Goal: Task Accomplishment & Management: Complete application form

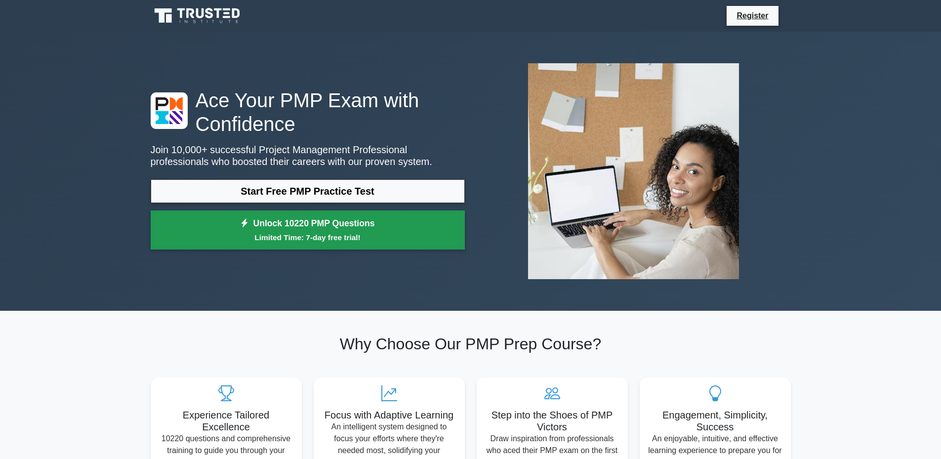
click at [270, 230] on link "Unlock 10220 PMP Questions Limited Time: 7-day free trial!" at bounding box center [308, 230] width 314 height 40
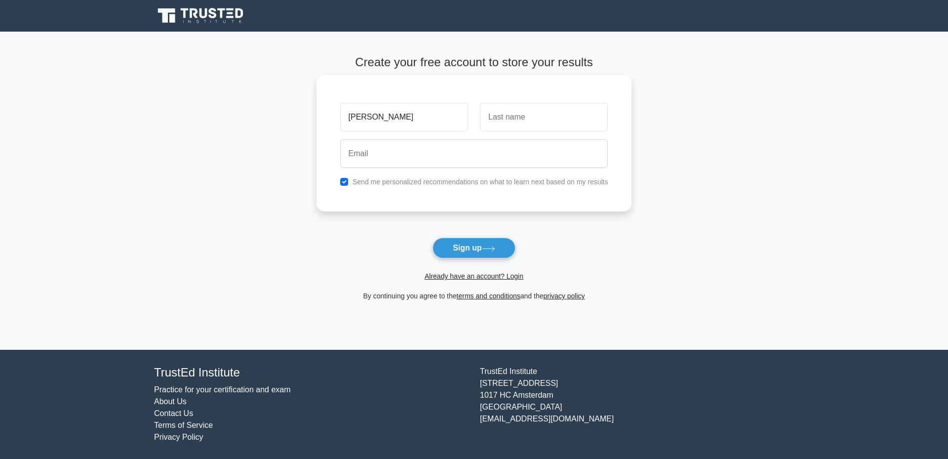
type input "Amjad"
click at [499, 123] on input "text" at bounding box center [544, 117] width 128 height 29
type input "Salheih"
click at [439, 147] on input "email" at bounding box center [474, 153] width 268 height 29
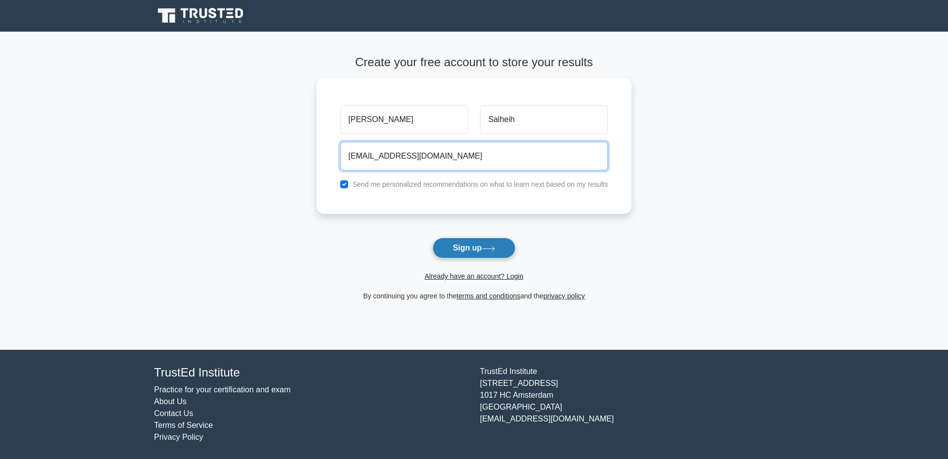
type input "aataa66@hotmail.com"
click at [477, 247] on button "Sign up" at bounding box center [474, 248] width 83 height 21
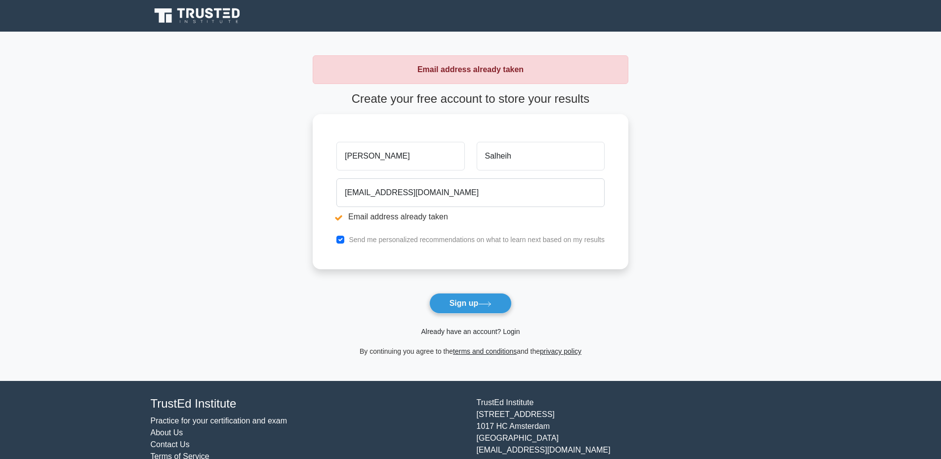
click at [483, 332] on link "Already have an account? Login" at bounding box center [470, 332] width 99 height 8
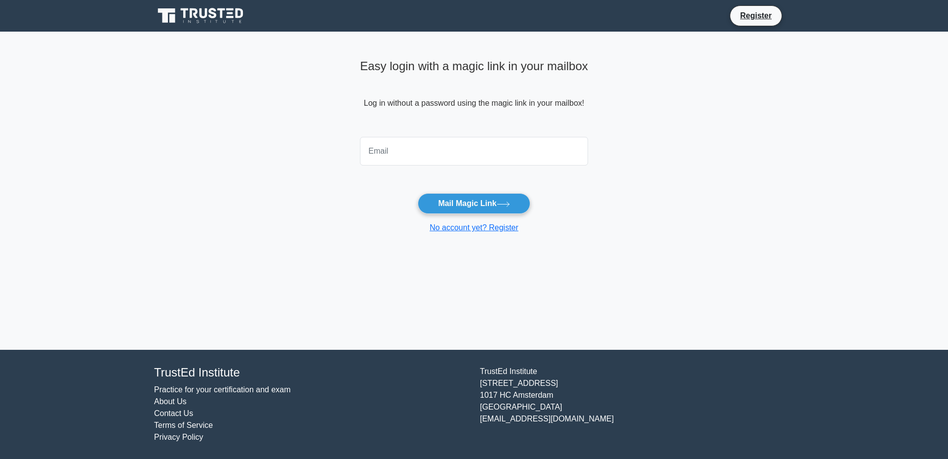
click at [387, 157] on input "email" at bounding box center [474, 151] width 228 height 29
type input "aataa66@hotmail.com"
click at [475, 205] on button "Mail Magic Link" at bounding box center [474, 203] width 112 height 21
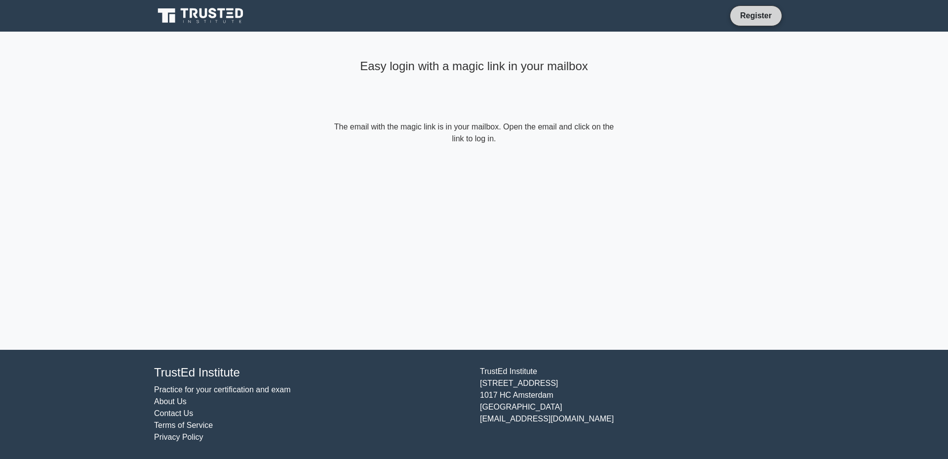
click at [741, 13] on link "Register" at bounding box center [756, 15] width 43 height 12
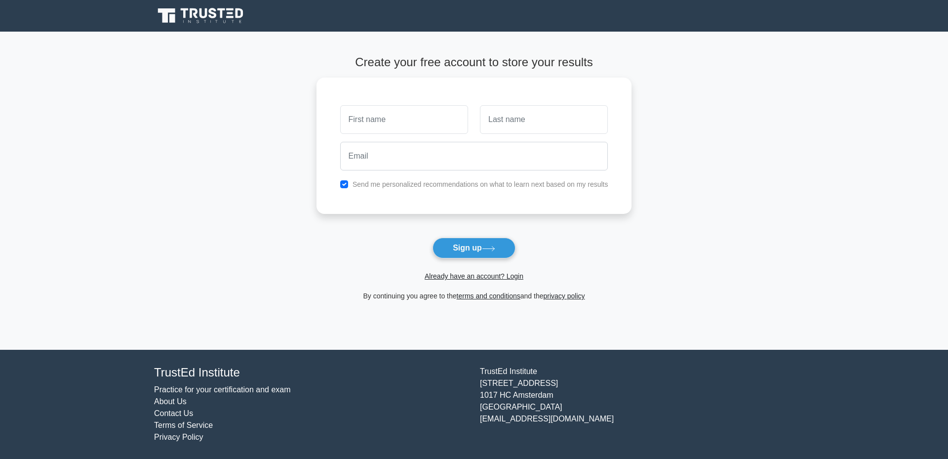
click at [176, 12] on icon at bounding box center [201, 15] width 95 height 19
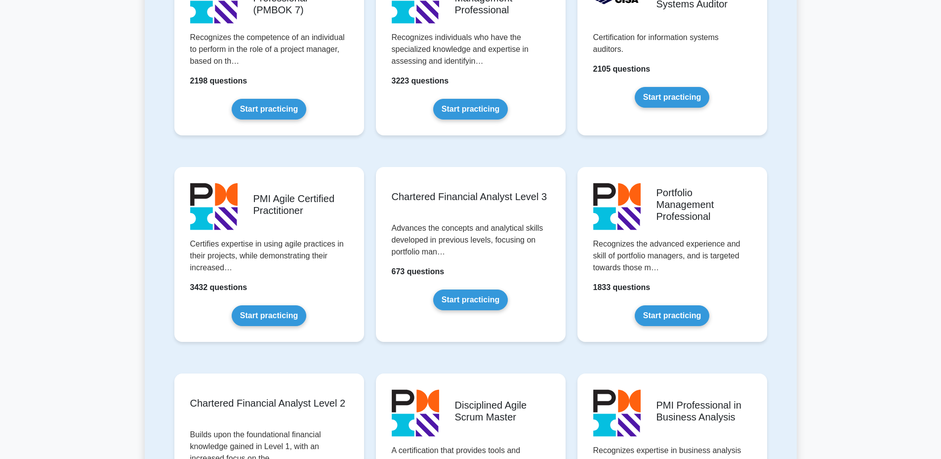
scroll to position [1235, 0]
